Goal: Task Accomplishment & Management: Use online tool/utility

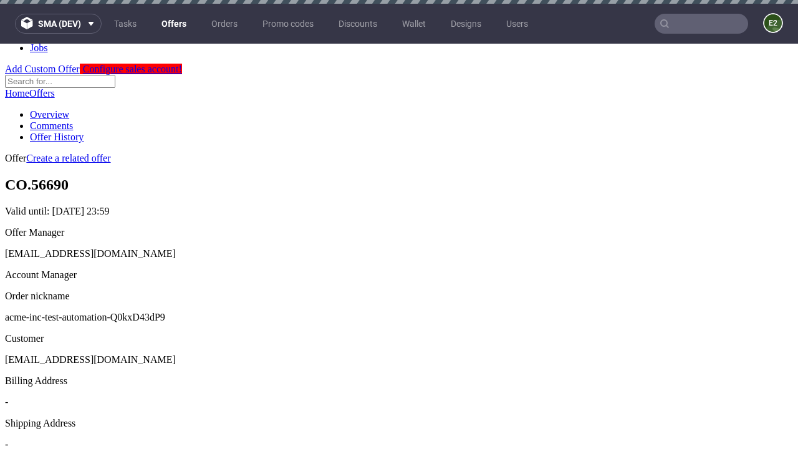
scroll to position [4, 0]
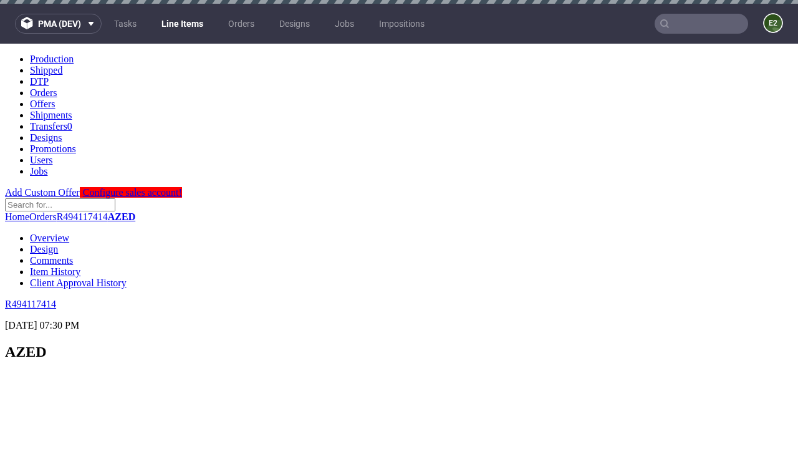
scroll to position [1781, 0]
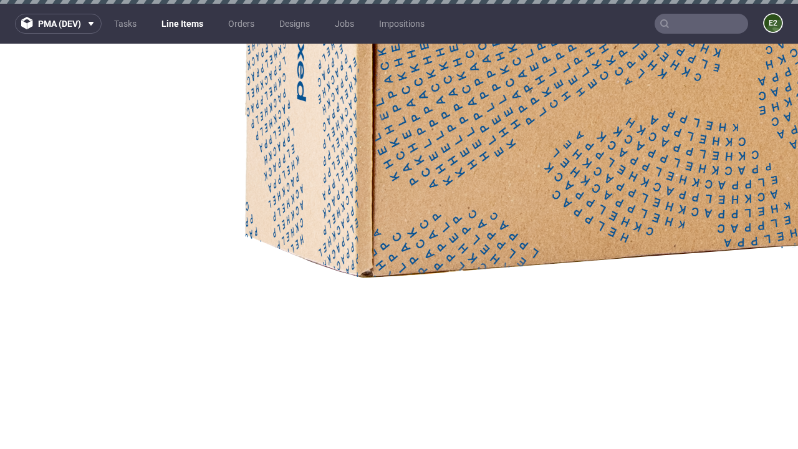
select select "received"
select select "accepted_dtp_issue_reprint"
